Goal: Use online tool/utility: Utilize a website feature to perform a specific function

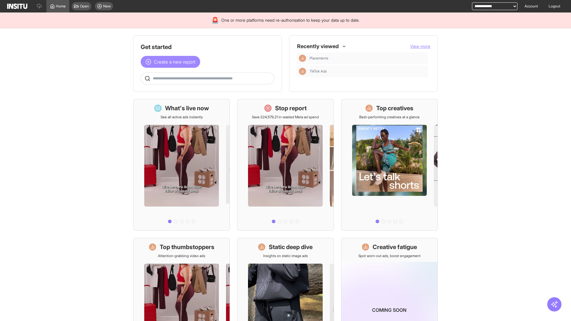
click at [172, 62] on span "Create a new report" at bounding box center [175, 61] width 42 height 7
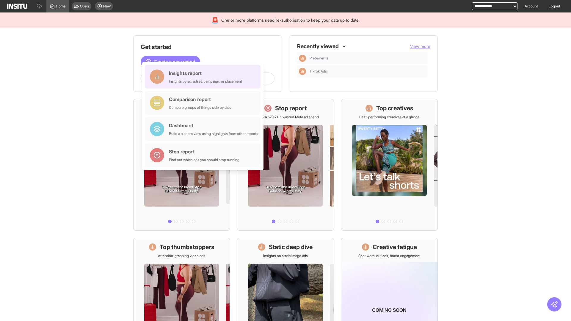
click at [204, 77] on div "Insights report Insights by ad, adset, campaign, or placement" at bounding box center [205, 77] width 73 height 14
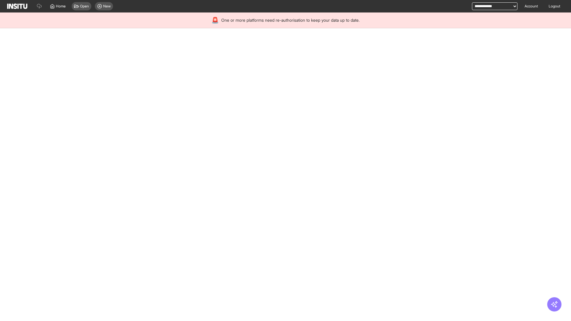
select select "**"
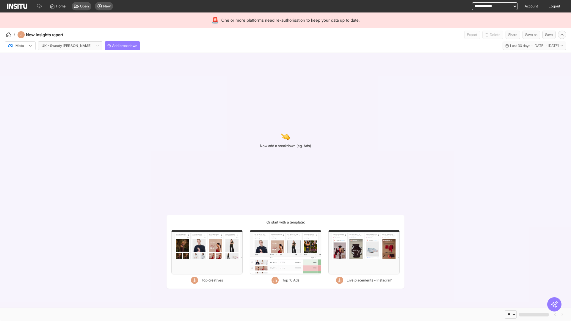
click at [20, 46] on div at bounding box center [16, 46] width 17 height 6
click at [20, 59] on span "Meta" at bounding box center [20, 58] width 8 height 5
click at [112, 46] on span "Add breakdown" at bounding box center [124, 45] width 25 height 5
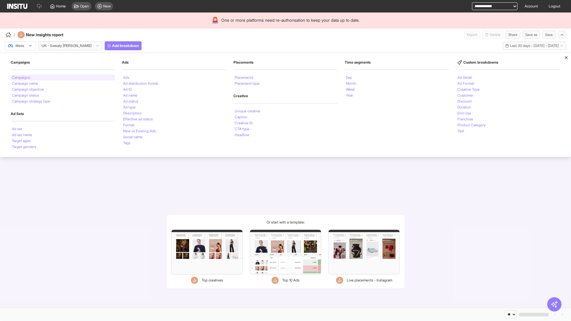
click at [21, 78] on li "Campaigns" at bounding box center [21, 78] width 18 height 4
